Goal: Use online tool/utility: Utilize a website feature to perform a specific function

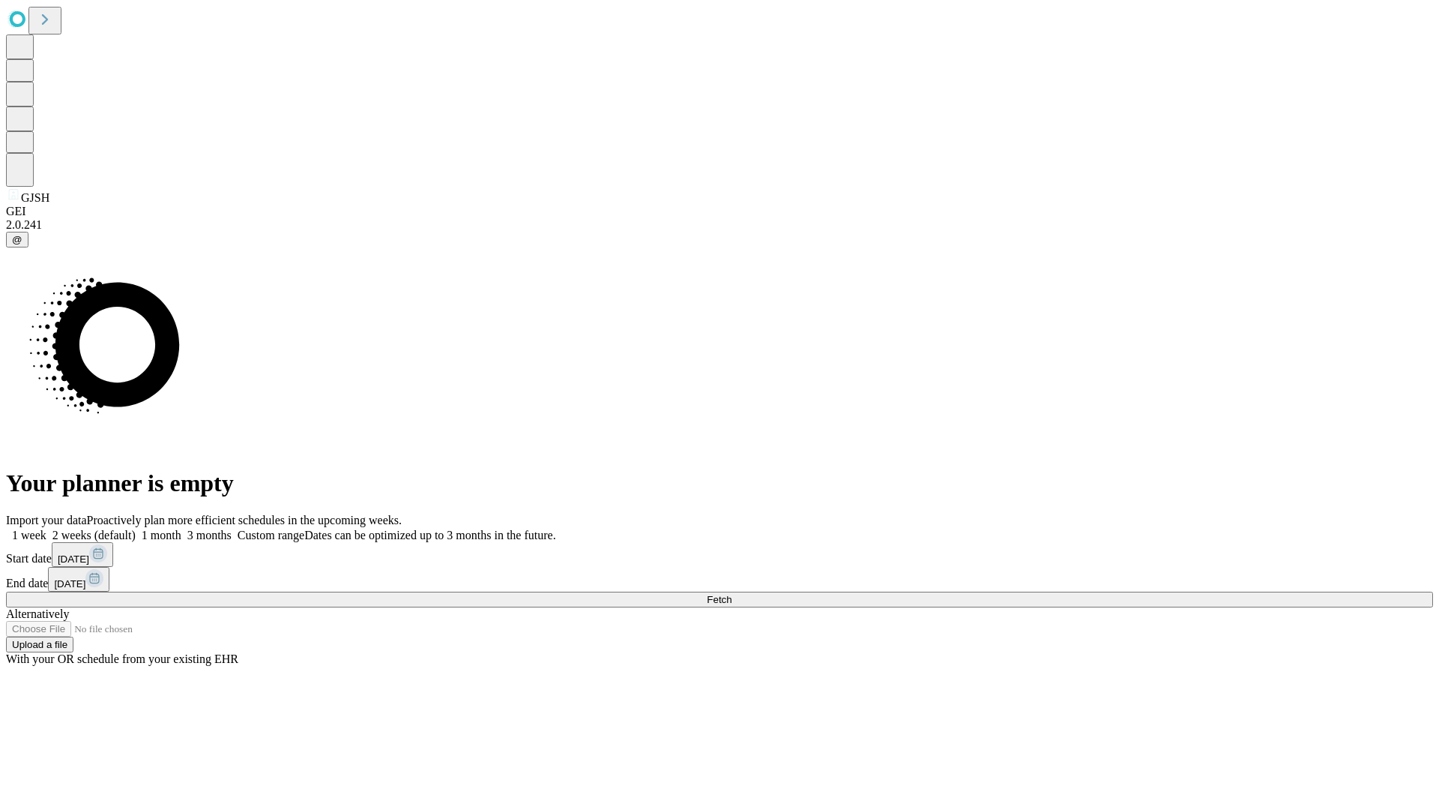
click at [732, 594] on span "Fetch" at bounding box center [719, 599] width 25 height 11
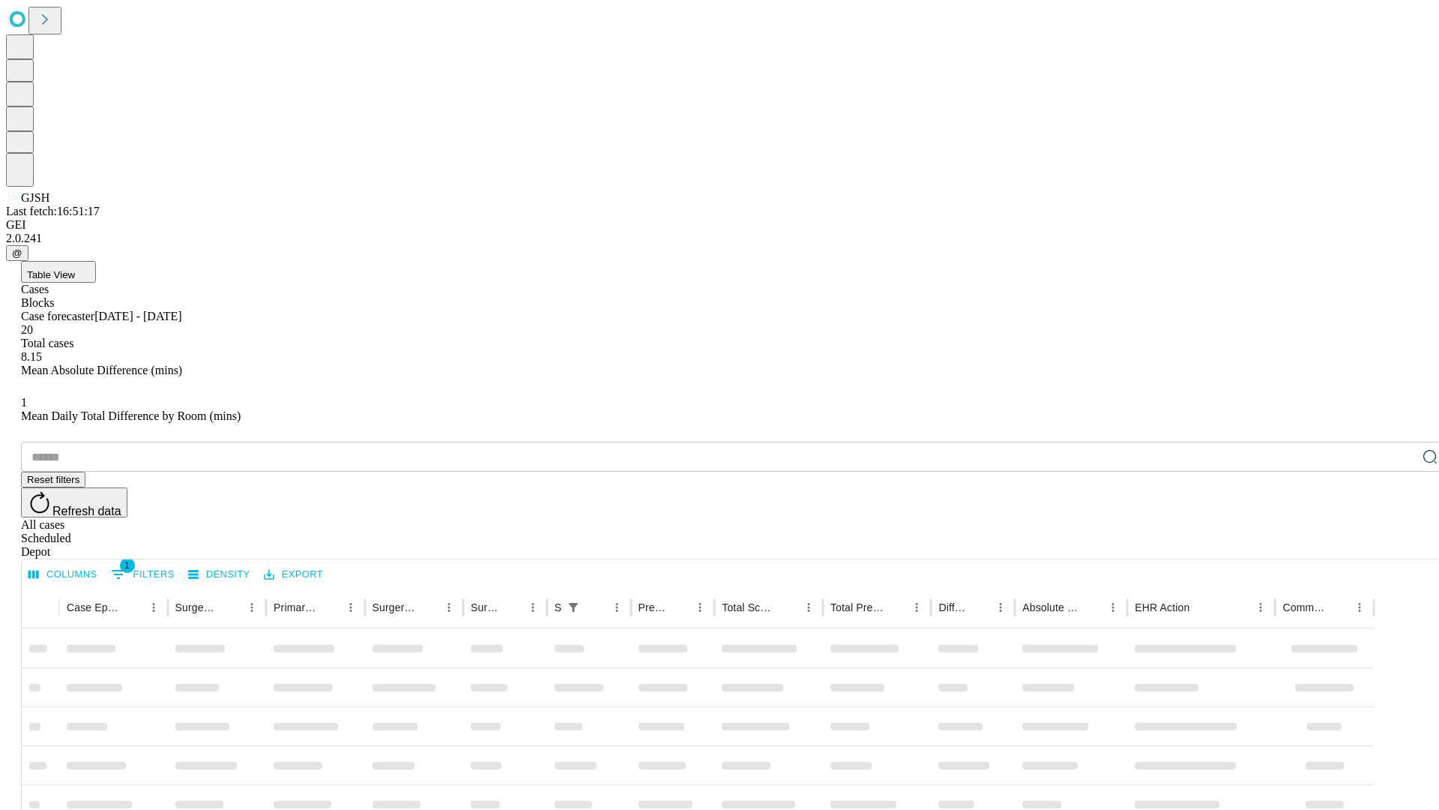
click at [75, 269] on span "Table View" at bounding box center [51, 274] width 48 height 11
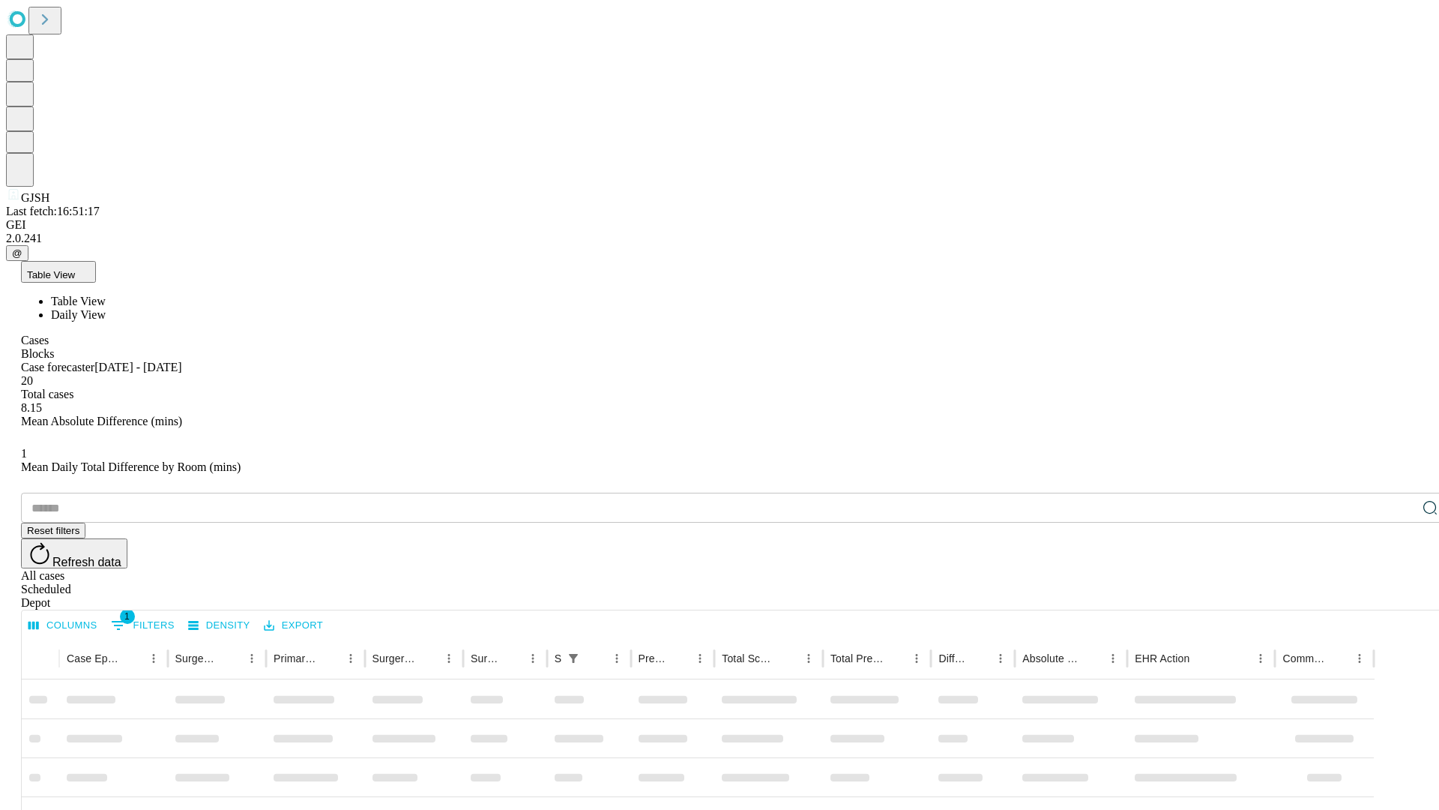
click at [106, 308] on span "Daily View" at bounding box center [78, 314] width 55 height 13
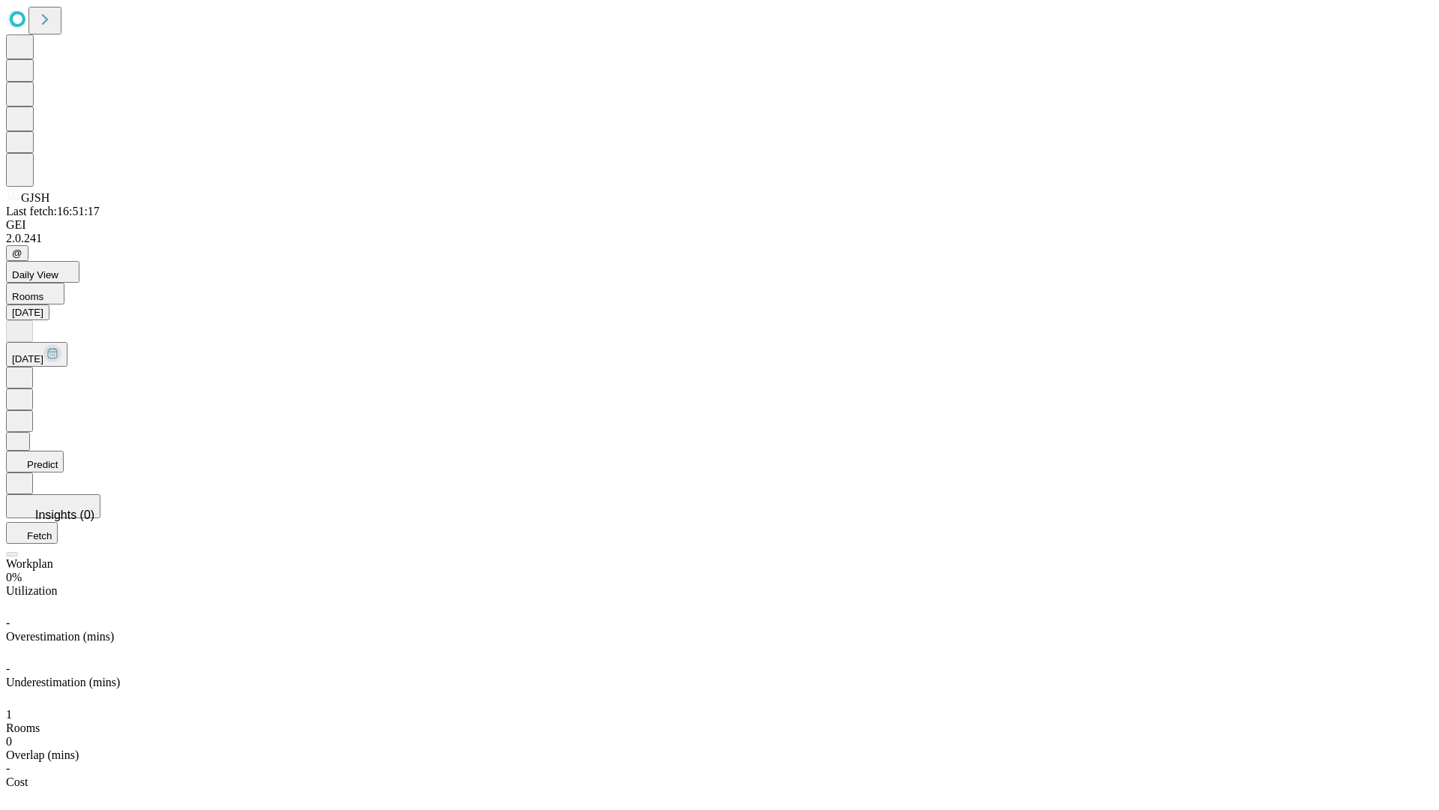
click at [64, 450] on button "Predict" at bounding box center [35, 461] width 58 height 22
